Goal: Obtain resource: Obtain resource

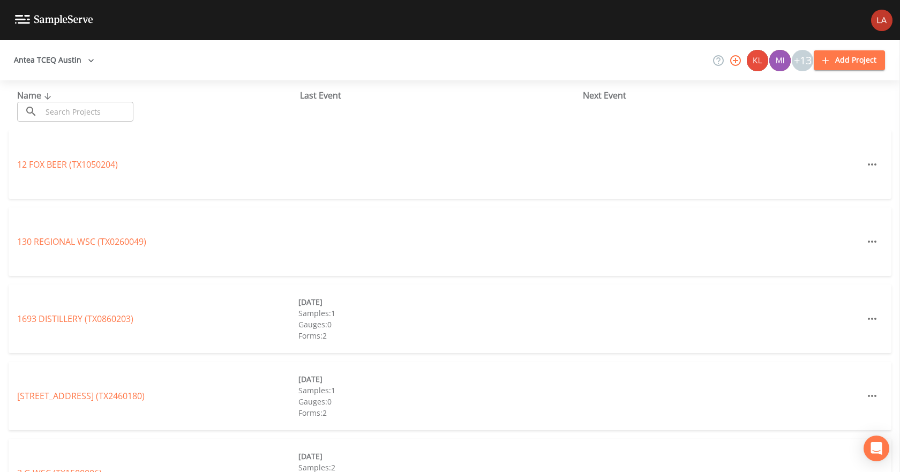
click at [56, 57] on button "Antea TCEQ Austin" at bounding box center [54, 60] width 89 height 20
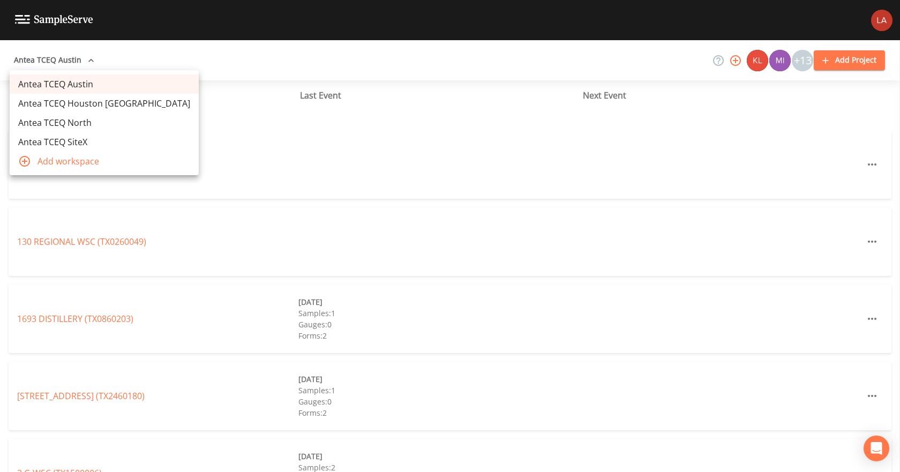
click at [78, 137] on link "Antea TCEQ SiteX" at bounding box center [104, 141] width 189 height 19
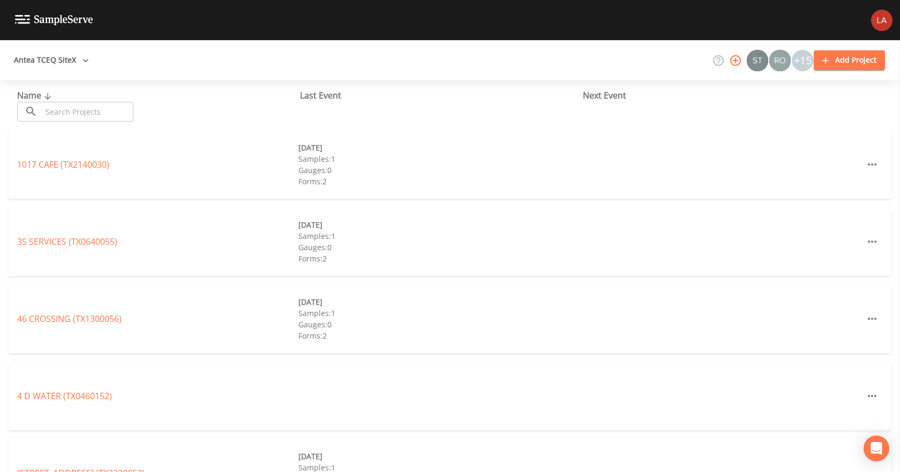
click at [100, 110] on input "text" at bounding box center [88, 112] width 92 height 20
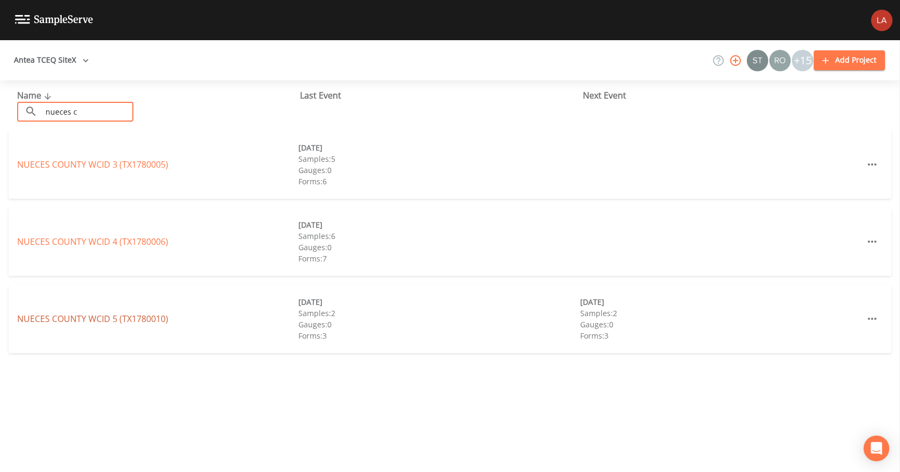
type input "nueces c"
click at [156, 323] on link "NUECES COUNTY WCID 5 (TX1780010)" at bounding box center [92, 319] width 151 height 12
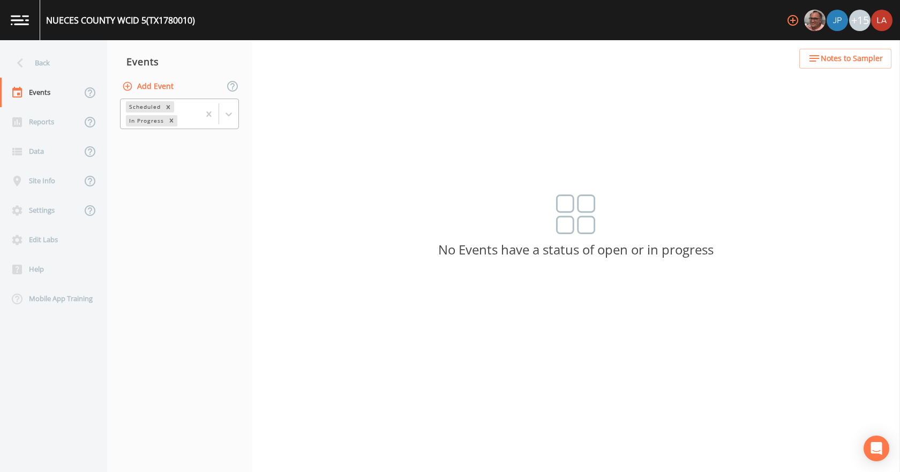
click at [230, 119] on icon at bounding box center [228, 114] width 11 height 11
click at [167, 146] on div "Completed" at bounding box center [179, 145] width 119 height 18
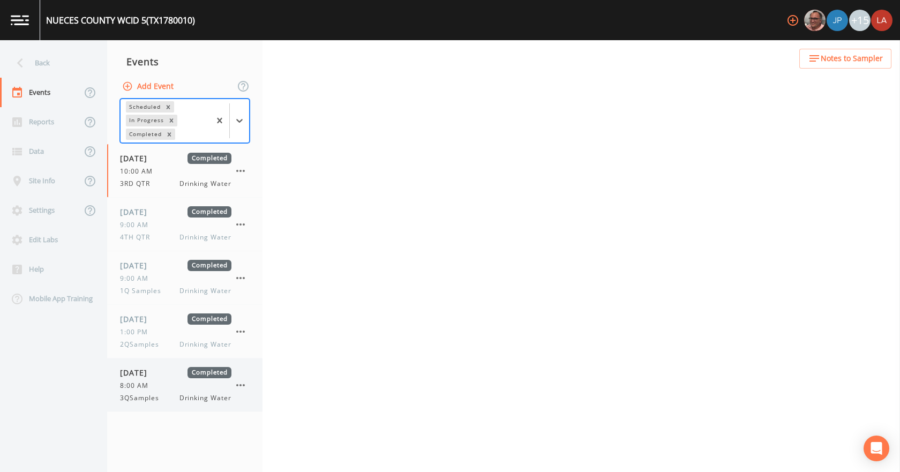
click at [165, 379] on div "09/19/2025 Completed 8:00 AM 3QSamples Drinking Water" at bounding box center [175, 385] width 111 height 36
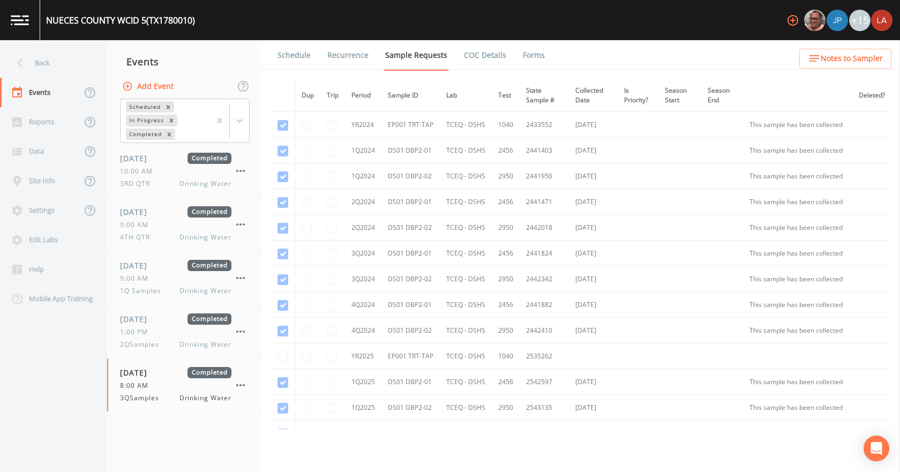
click at [529, 54] on link "Forms" at bounding box center [533, 55] width 25 height 30
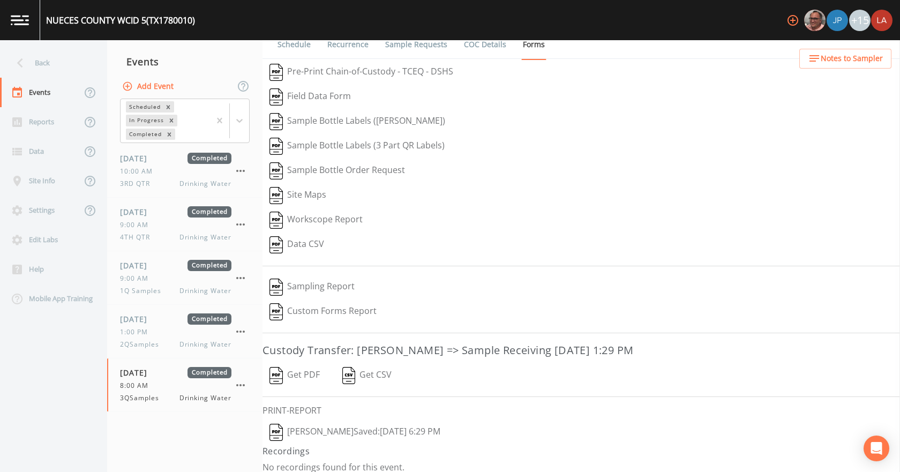
scroll to position [20, 0]
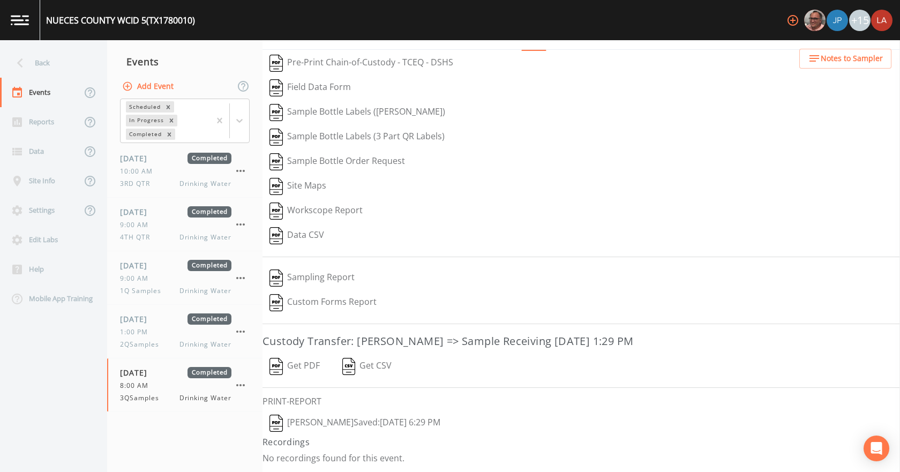
click at [384, 418] on button "Lauren Saenz  Saved: September 19, 2025 6:29 PM" at bounding box center [355, 423] width 185 height 25
click at [296, 360] on button "Get PDF" at bounding box center [295, 366] width 64 height 25
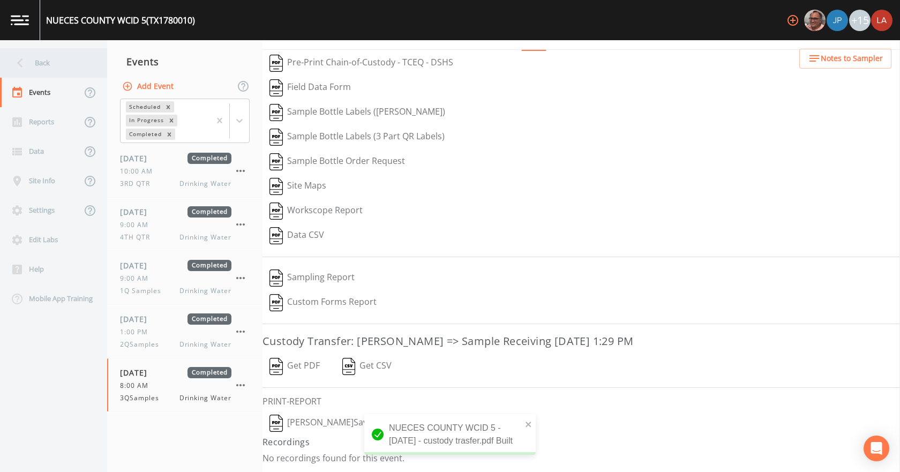
click at [54, 66] on div "Back" at bounding box center [48, 62] width 96 height 29
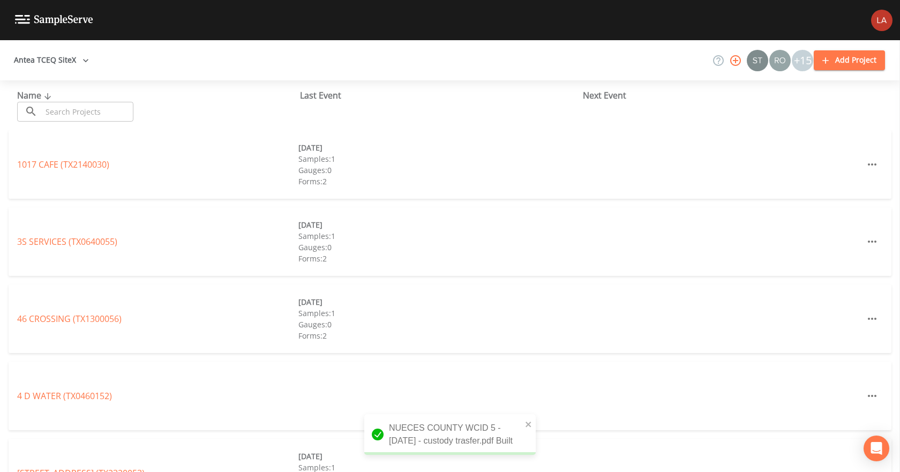
click at [86, 120] on input "text" at bounding box center [88, 112] width 92 height 20
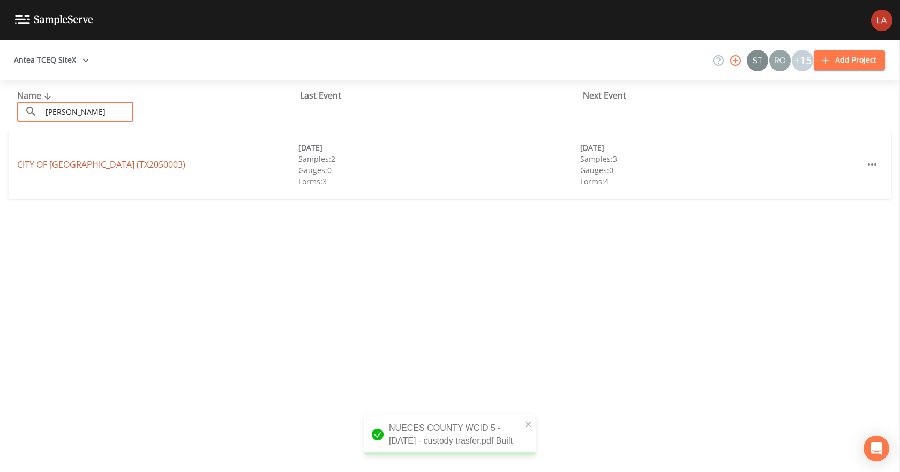
type input "mathis"
click at [104, 166] on link "CITY OF MATHIS (TX2050003)" at bounding box center [101, 165] width 168 height 12
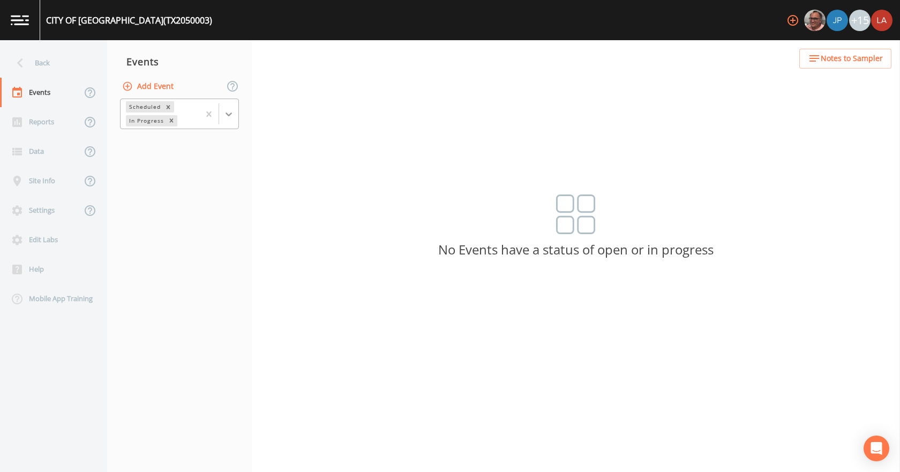
click at [229, 116] on icon at bounding box center [228, 114] width 11 height 11
click at [161, 141] on div "Completed" at bounding box center [179, 145] width 119 height 18
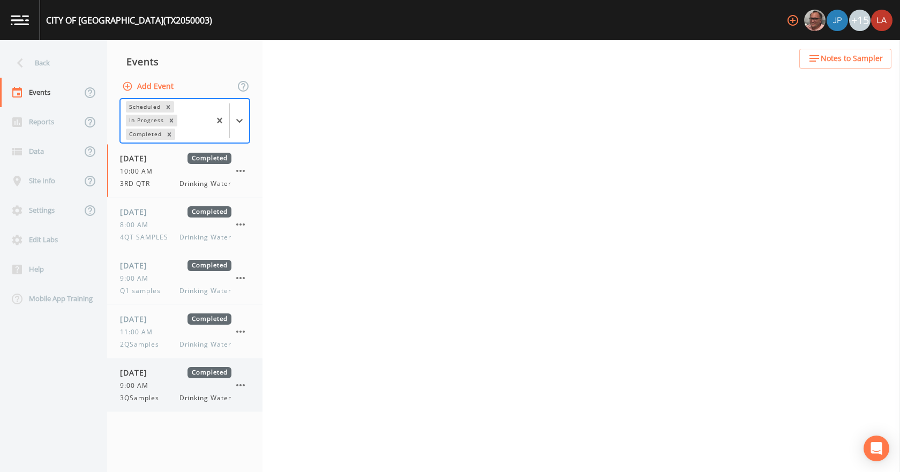
click at [148, 369] on span "09/19/2025" at bounding box center [137, 372] width 35 height 11
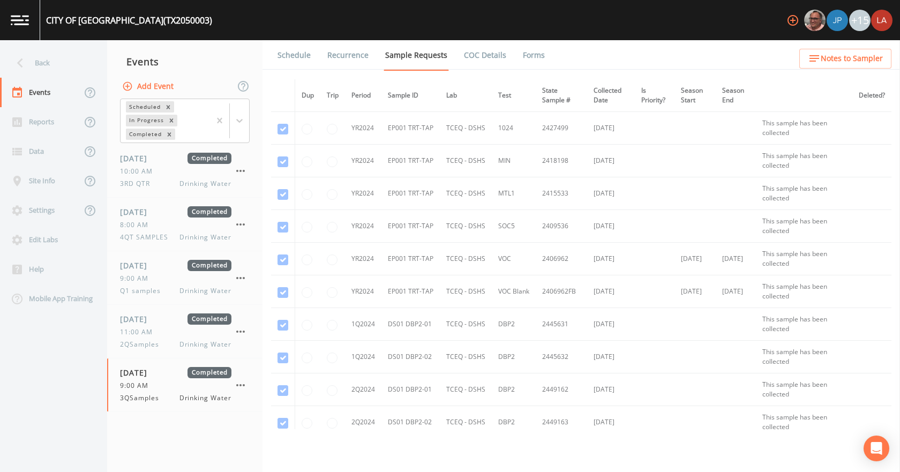
click at [527, 62] on link "Forms" at bounding box center [533, 55] width 25 height 30
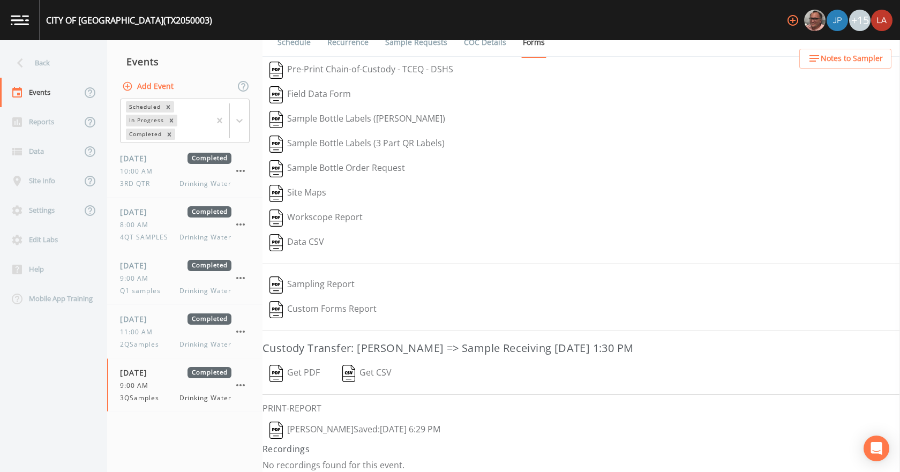
scroll to position [20, 0]
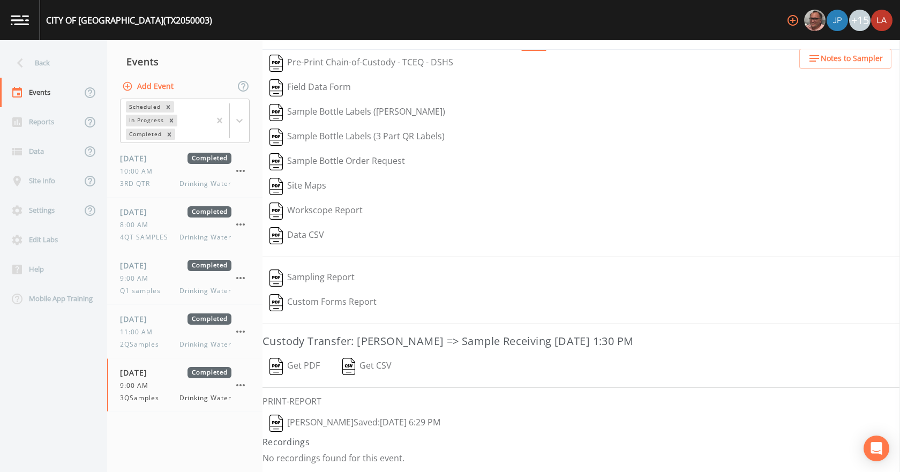
click at [335, 421] on button "Lauren Saenz  Saved: September 19, 2025 6:29 PM" at bounding box center [355, 423] width 185 height 25
click at [291, 364] on button "Get PDF" at bounding box center [295, 366] width 64 height 25
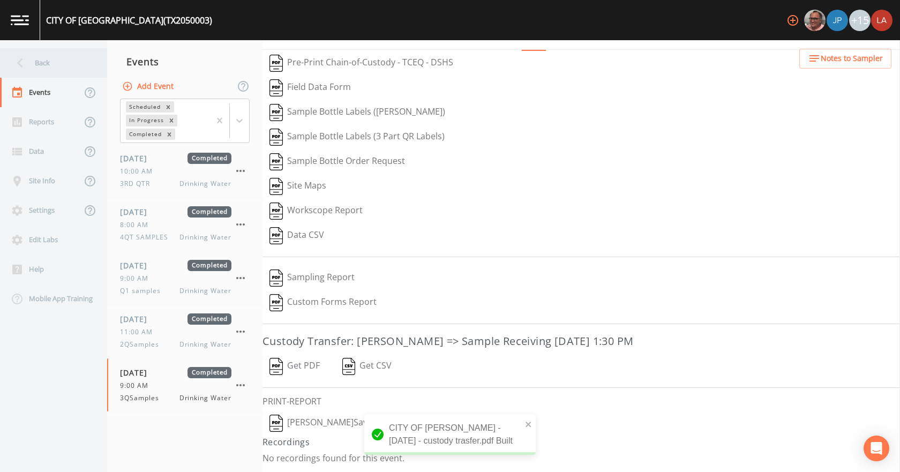
click at [66, 58] on div "Back" at bounding box center [48, 62] width 96 height 29
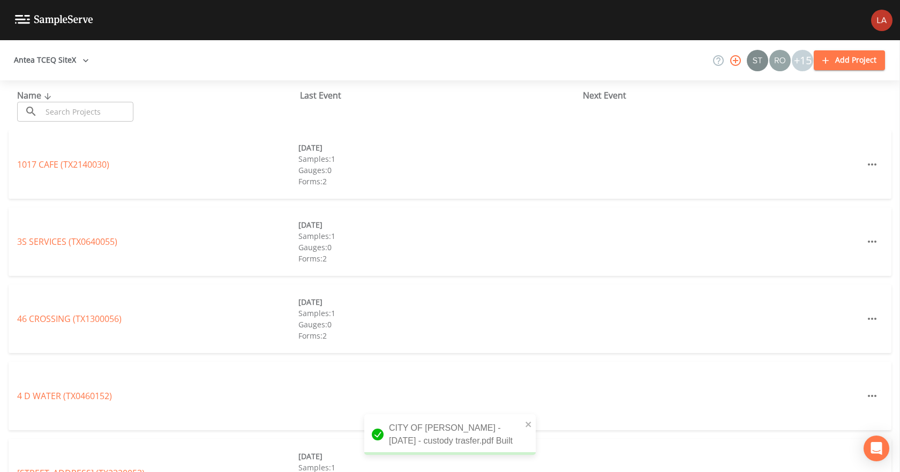
click at [75, 107] on input "text" at bounding box center [88, 112] width 92 height 20
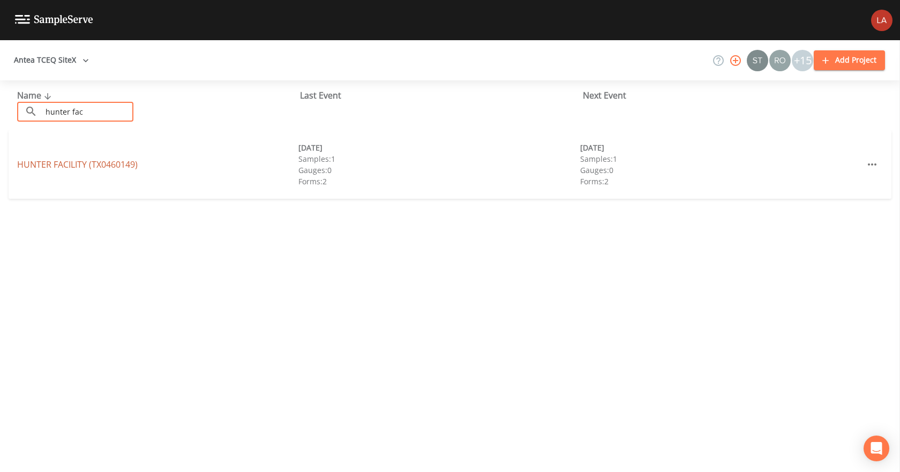
type input "hunter fac"
click at [109, 168] on link "HUNTER FACILITY (TX0460149)" at bounding box center [77, 165] width 121 height 12
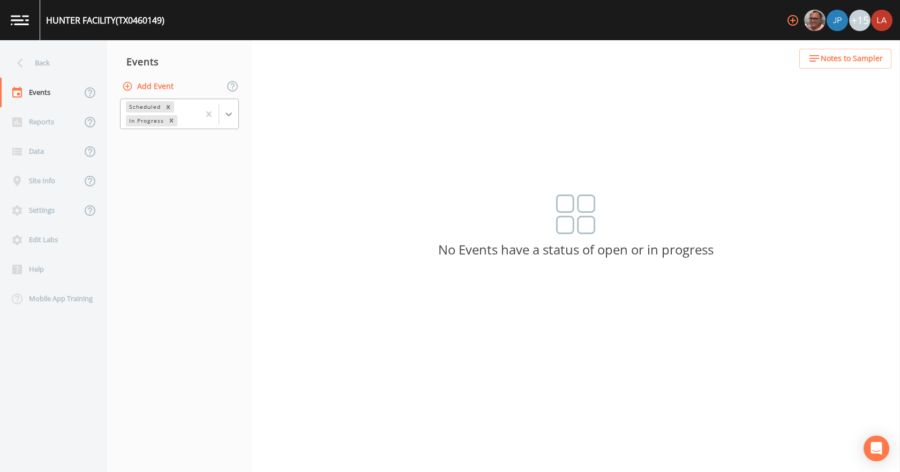
click at [232, 118] on icon at bounding box center [228, 114] width 11 height 11
click at [161, 145] on div "Completed" at bounding box center [179, 145] width 119 height 18
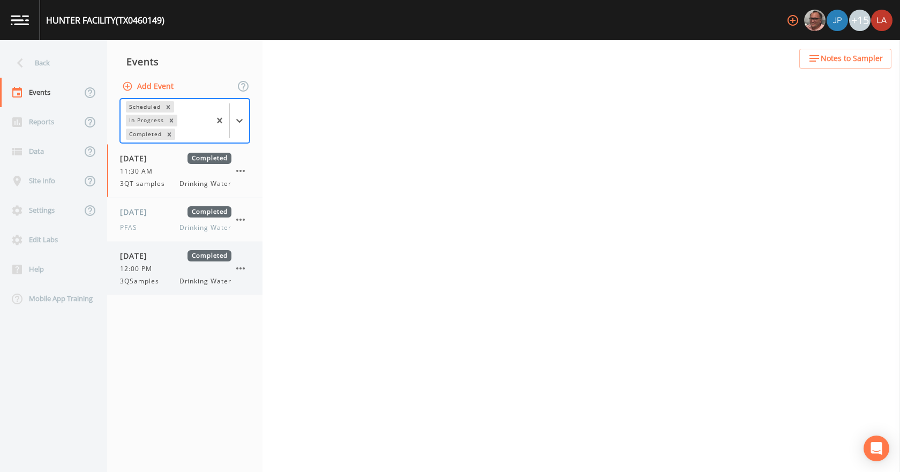
click at [157, 265] on span "12:00 PM" at bounding box center [139, 269] width 39 height 10
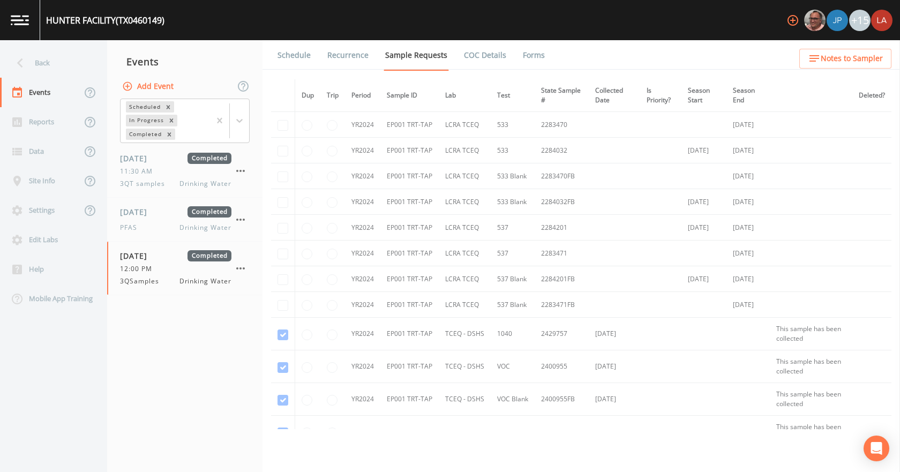
click at [534, 55] on link "Forms" at bounding box center [533, 55] width 25 height 30
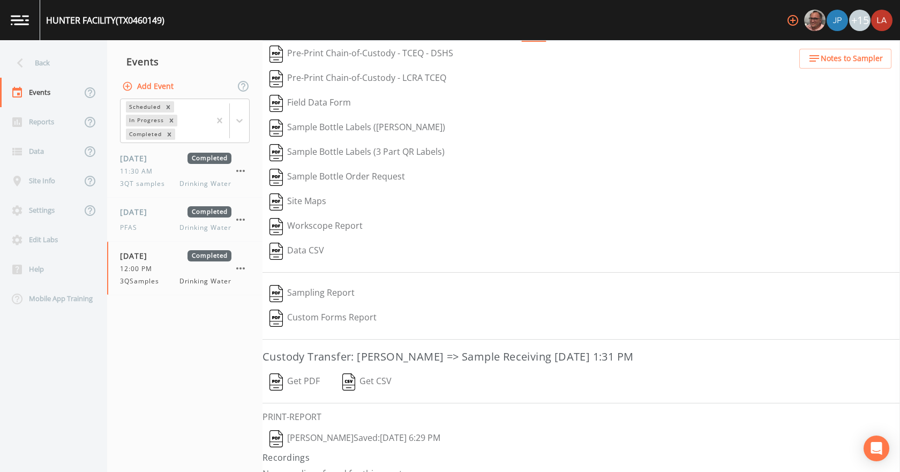
scroll to position [44, 0]
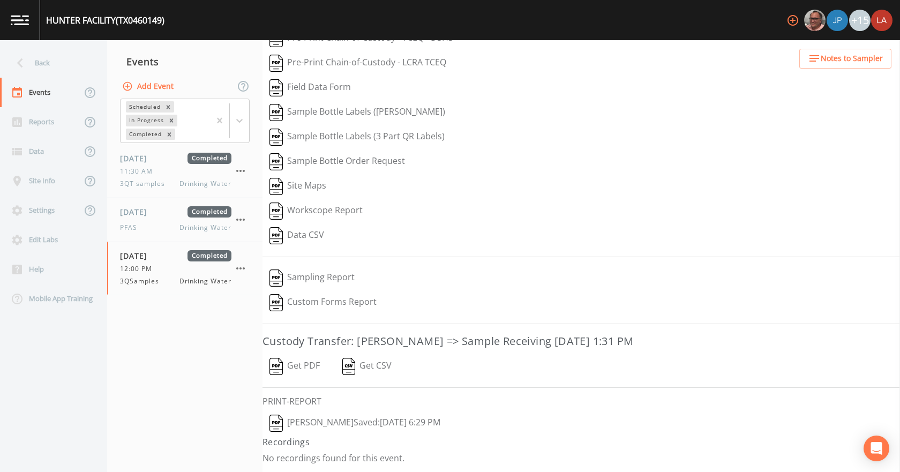
drag, startPoint x: 346, startPoint y: 418, endPoint x: 346, endPoint y: 411, distance: 7.0
click at [347, 417] on button "Lauren Saenz  Saved: September 19, 2025 6:29 PM" at bounding box center [355, 423] width 185 height 25
click at [300, 368] on button "Get PDF" at bounding box center [295, 366] width 64 height 25
